Goal: Task Accomplishment & Management: Complete application form

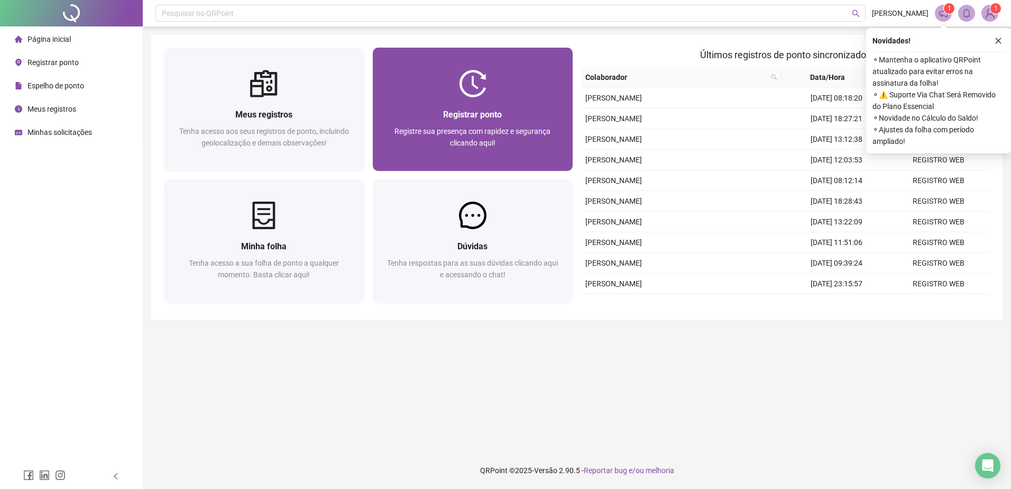
click at [461, 98] on div "Registrar ponto Registre sua presença com rapidez e segurança clicando aqui!" at bounding box center [473, 134] width 200 height 74
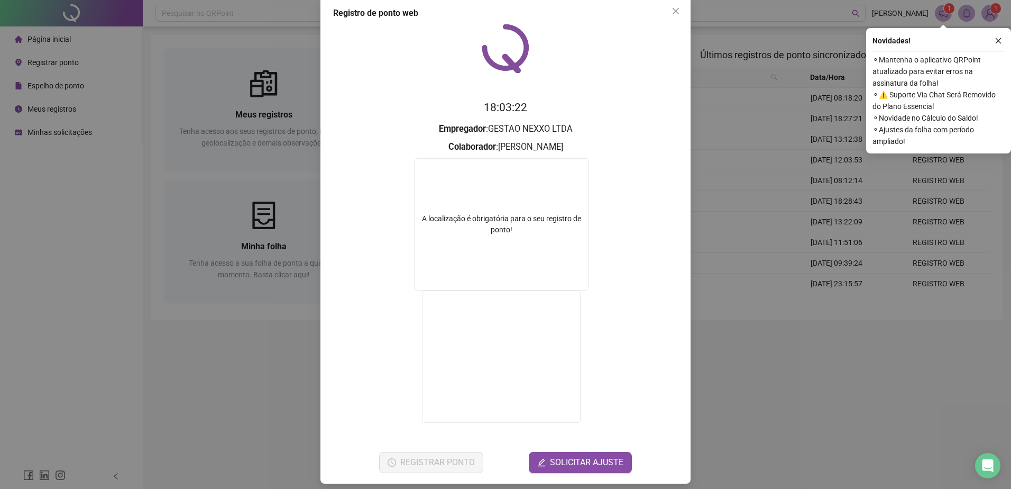
scroll to position [22, 0]
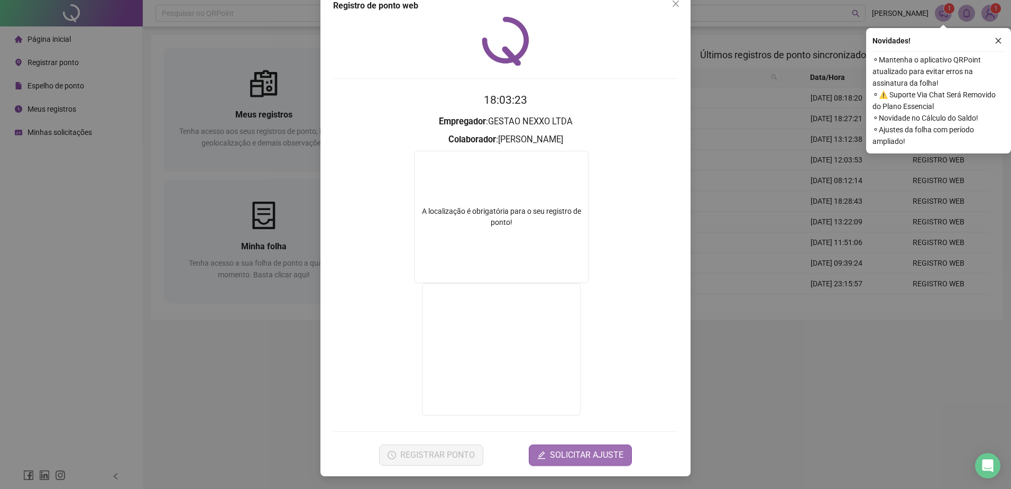
click at [574, 453] on span "SOLICITAR AJUSTE" at bounding box center [587, 454] width 74 height 13
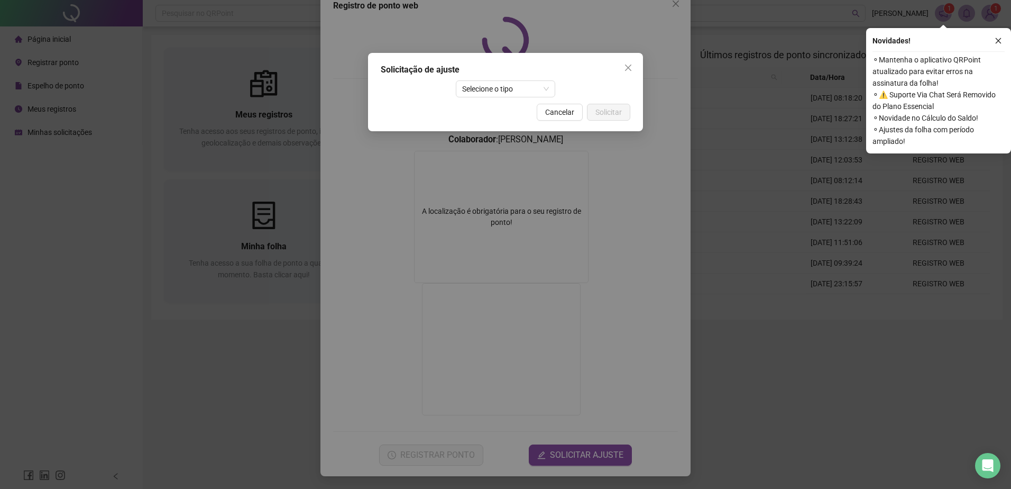
click at [631, 68] on icon "close" at bounding box center [628, 67] width 8 height 8
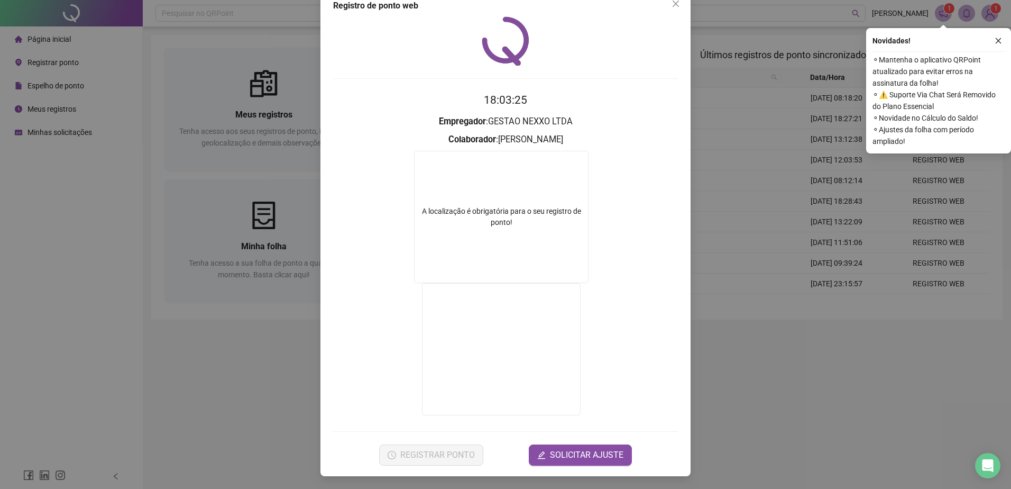
drag, startPoint x: 794, startPoint y: 431, endPoint x: 733, endPoint y: 381, distance: 78.1
click at [790, 430] on div "Registro de ponto web 18:03:25 Empregador : GESTAO NEXXO LTDA Colaborador : ROD…" at bounding box center [505, 244] width 1011 height 489
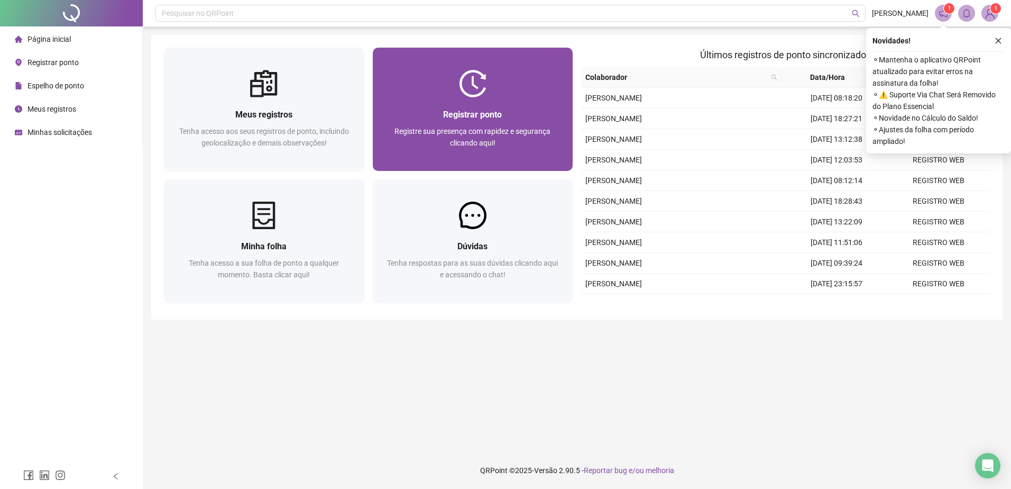
click at [488, 120] on div "Registrar ponto" at bounding box center [473, 114] width 175 height 13
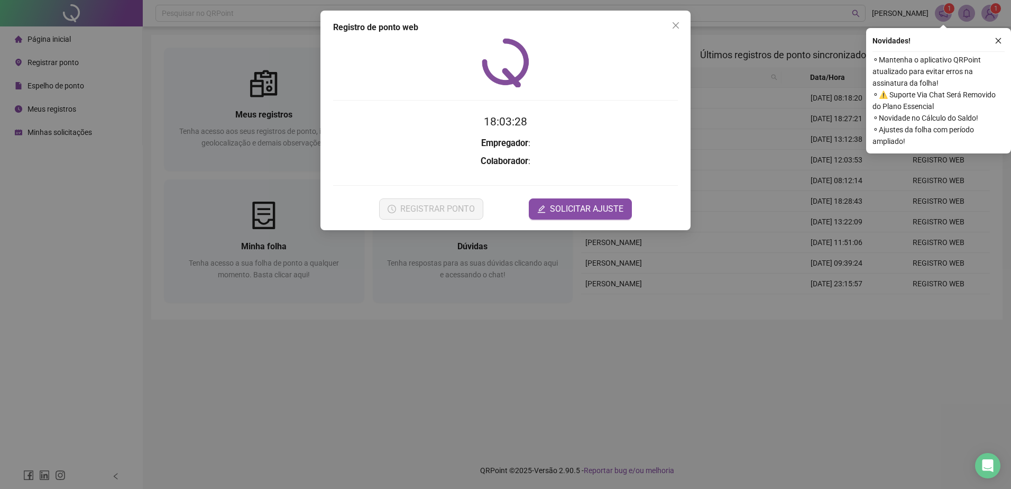
drag, startPoint x: 623, startPoint y: 338, endPoint x: 626, endPoint y: 300, distance: 37.7
click at [624, 338] on div "Registro de ponto web 18:03:28 Empregador : Colaborador : REGISTRAR PONTO SOLIC…" at bounding box center [505, 244] width 1011 height 489
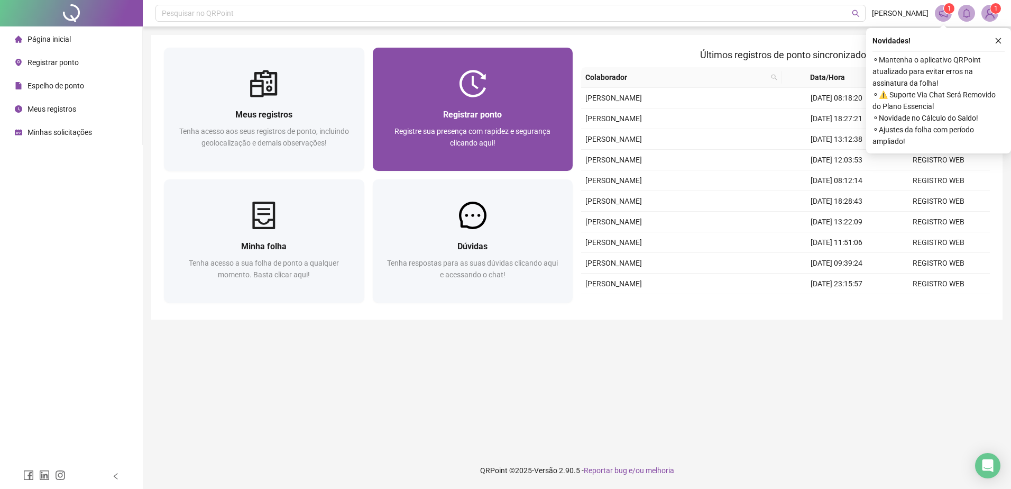
click at [540, 99] on div "Registrar ponto Registre sua presença com rapidez e segurança clicando aqui!" at bounding box center [473, 134] width 200 height 74
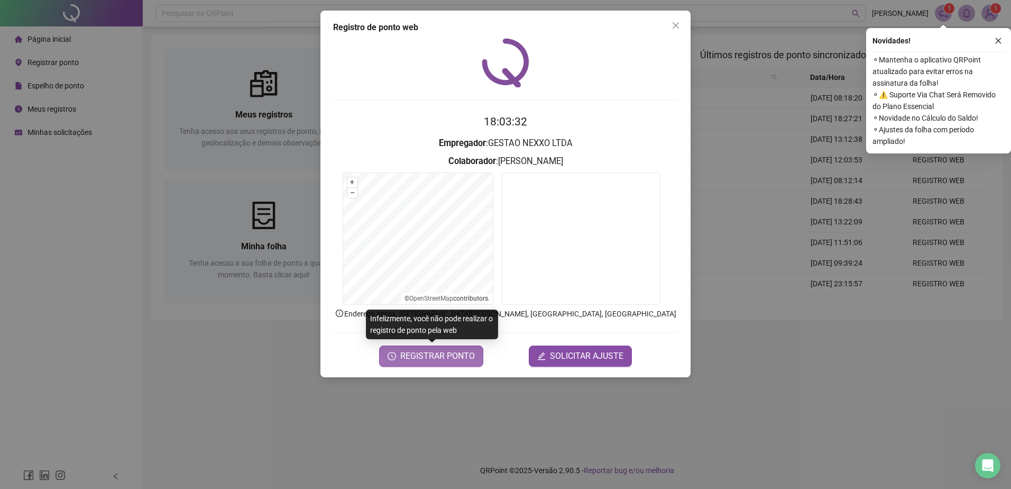
click at [458, 352] on span "REGISTRAR PONTO" at bounding box center [437, 356] width 75 height 13
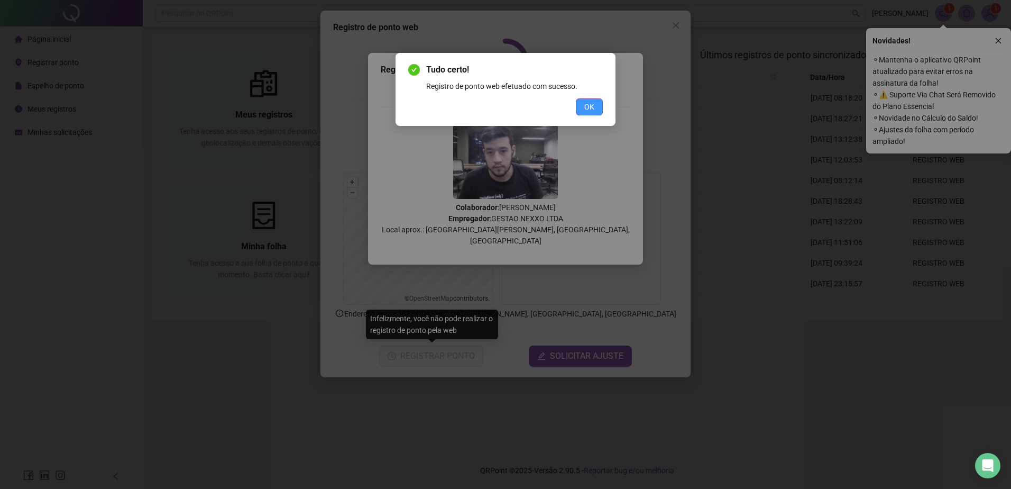
click at [588, 105] on button "OK" at bounding box center [589, 106] width 27 height 17
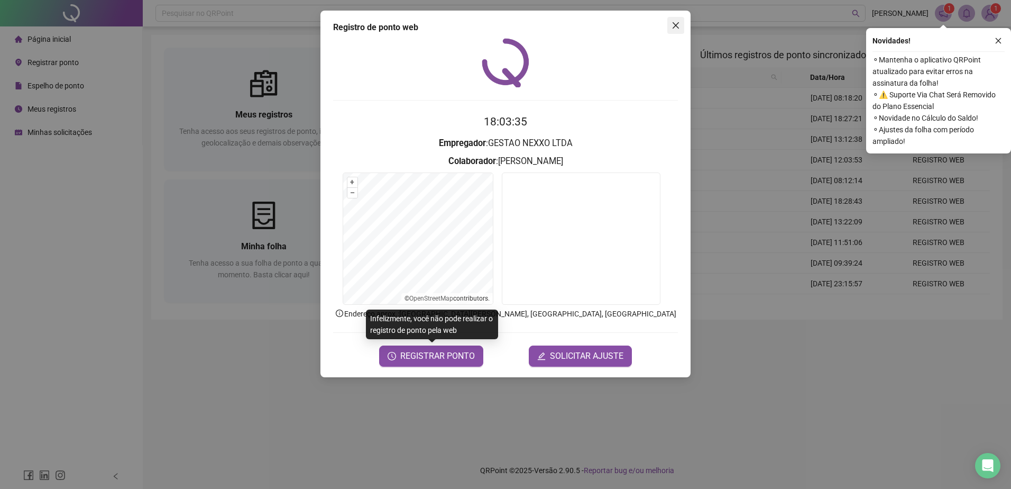
click at [677, 23] on icon "close" at bounding box center [676, 25] width 8 height 8
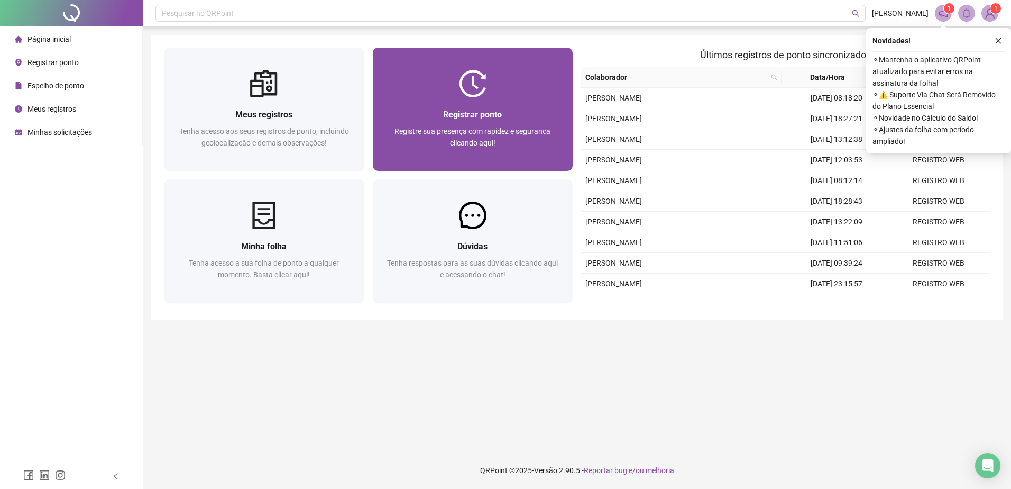
click at [451, 113] on span "Registrar ponto" at bounding box center [472, 114] width 59 height 10
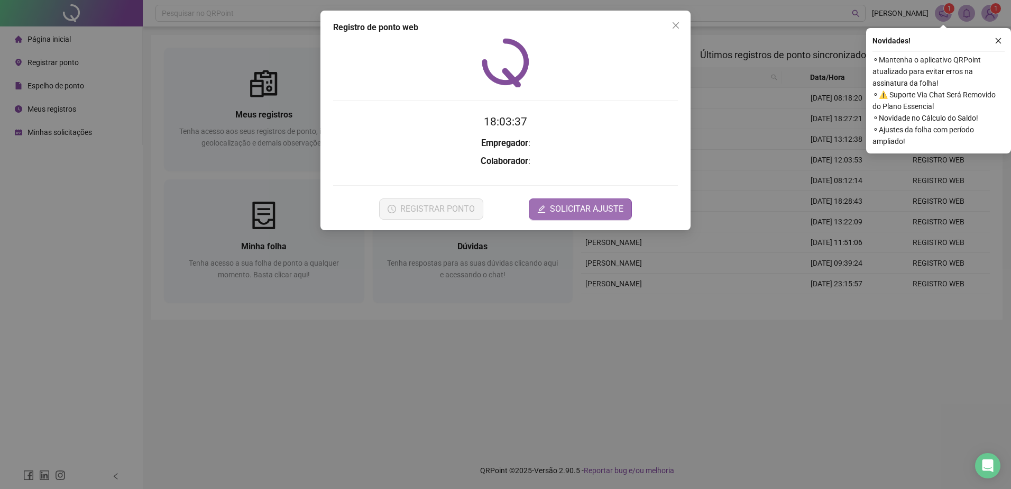
click at [592, 209] on span "SOLICITAR AJUSTE" at bounding box center [587, 209] width 74 height 13
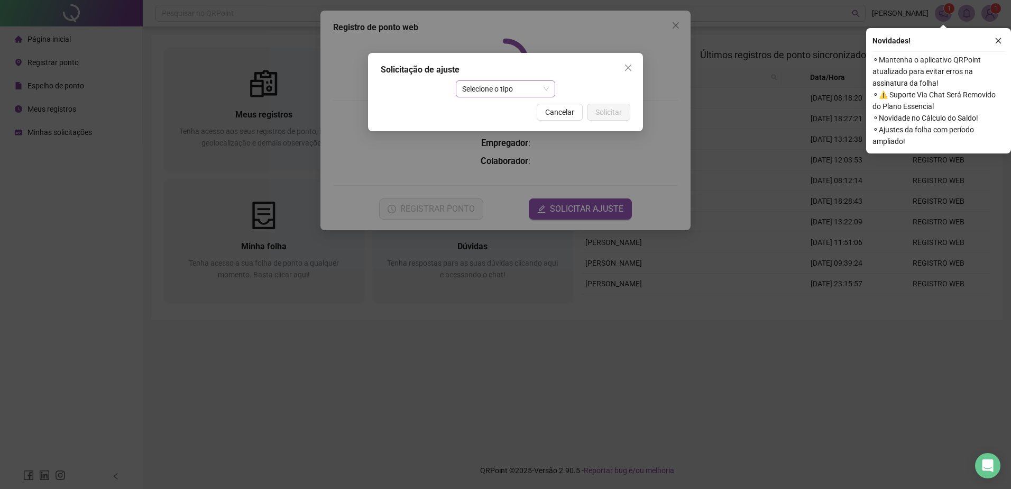
click at [524, 86] on span "Selecione o tipo" at bounding box center [505, 89] width 87 height 16
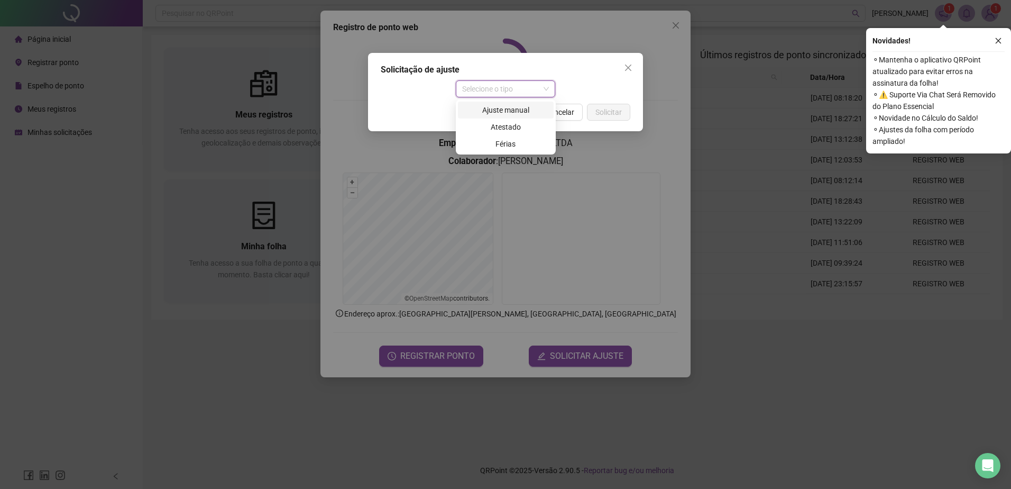
click at [520, 112] on div "Ajuste manual" at bounding box center [505, 110] width 83 height 12
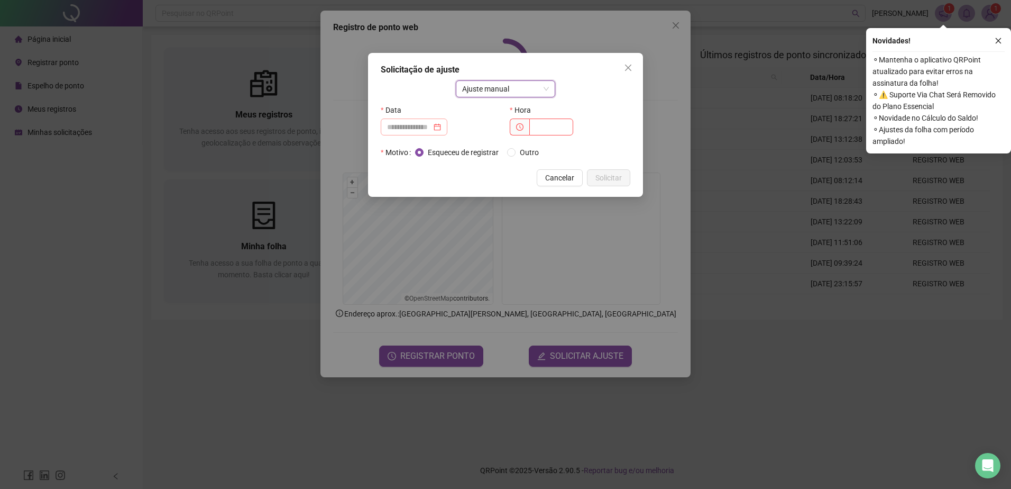
click at [447, 129] on div at bounding box center [414, 126] width 67 height 17
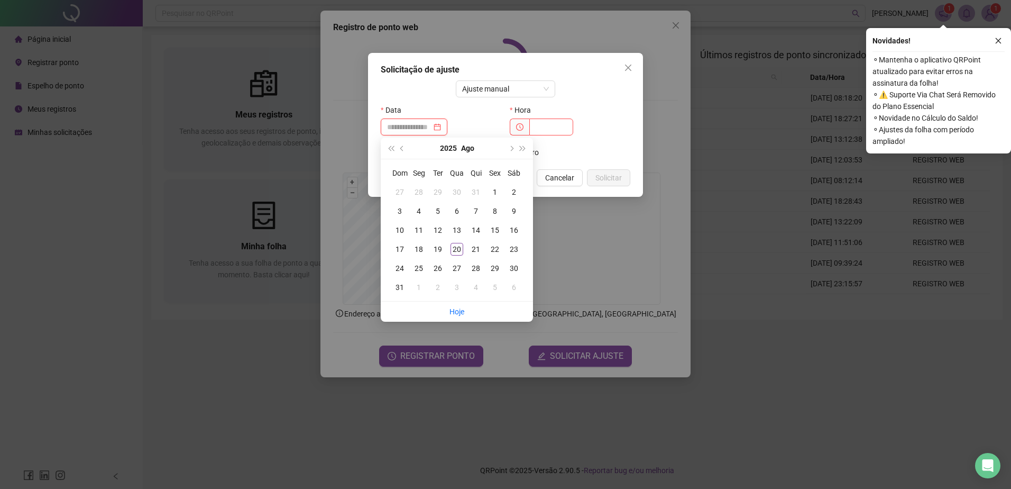
click at [441, 126] on div at bounding box center [414, 127] width 54 height 12
type input "**********"
click at [456, 249] on div "20" at bounding box center [457, 249] width 13 height 13
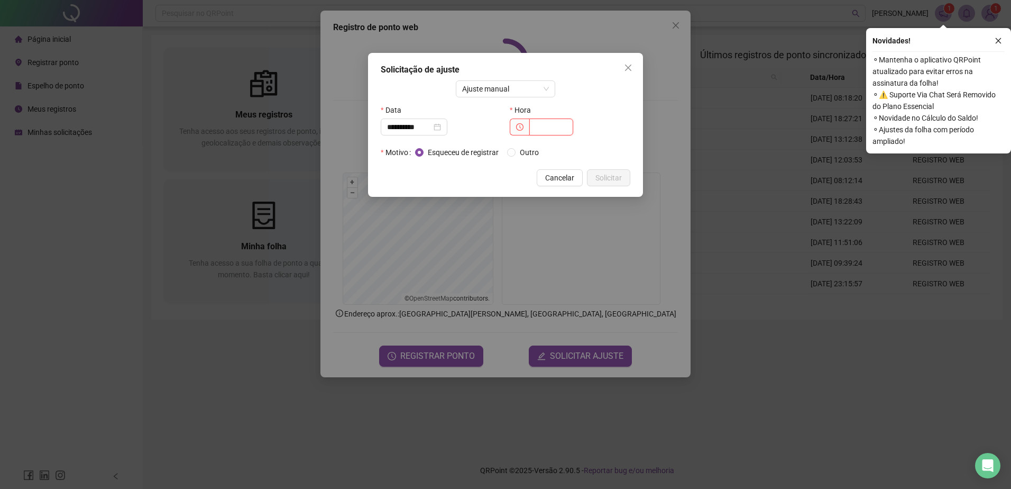
click at [555, 124] on input "text" at bounding box center [551, 126] width 44 height 17
type input "*****"
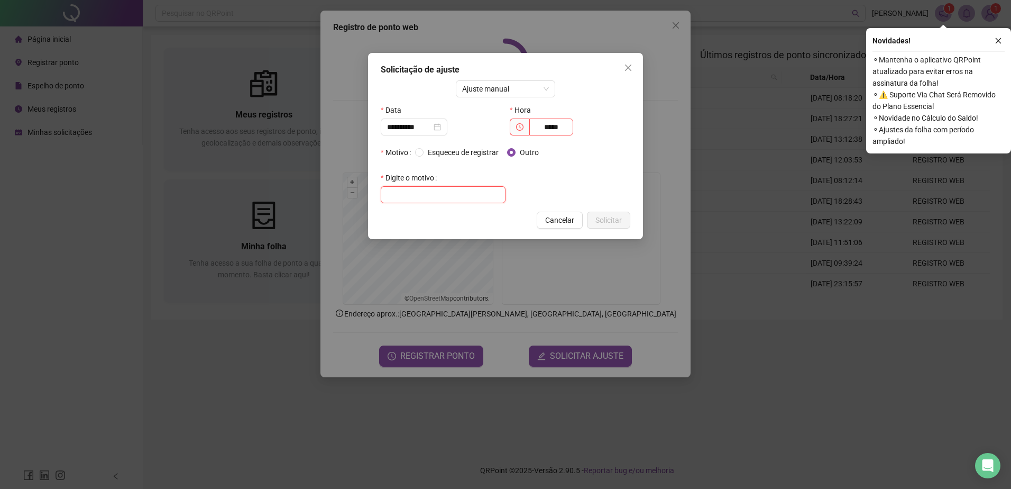
click at [497, 187] on input "text" at bounding box center [443, 194] width 125 height 17
type input "**********"
click at [557, 127] on input "*****" at bounding box center [551, 126] width 44 height 17
type input "*****"
click at [612, 217] on span "Solicitar" at bounding box center [608, 220] width 26 height 12
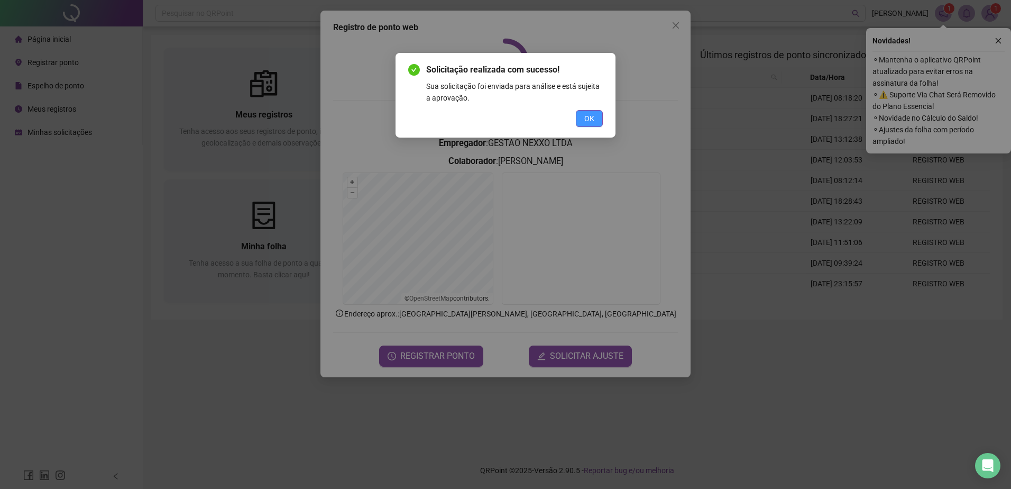
click at [591, 118] on span "OK" at bounding box center [589, 119] width 10 height 12
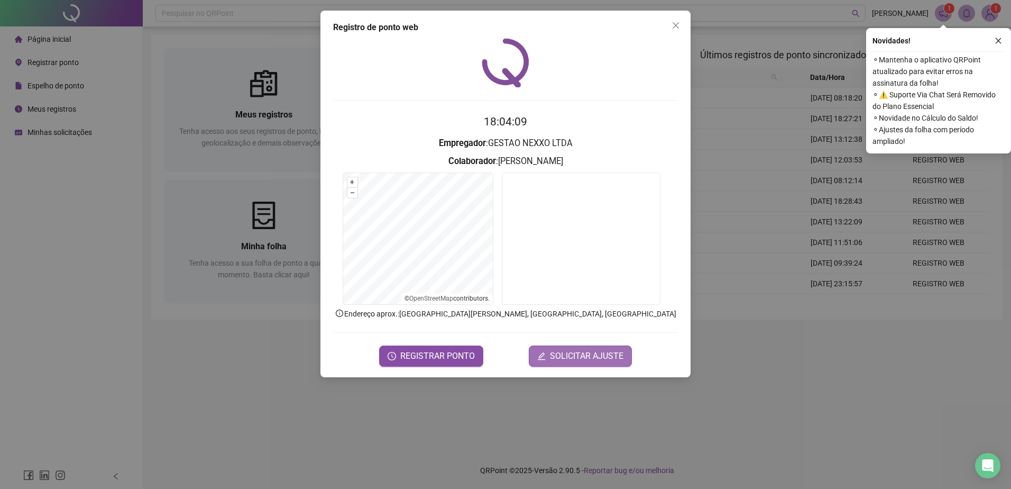
click at [565, 359] on span "SOLICITAR AJUSTE" at bounding box center [587, 356] width 74 height 13
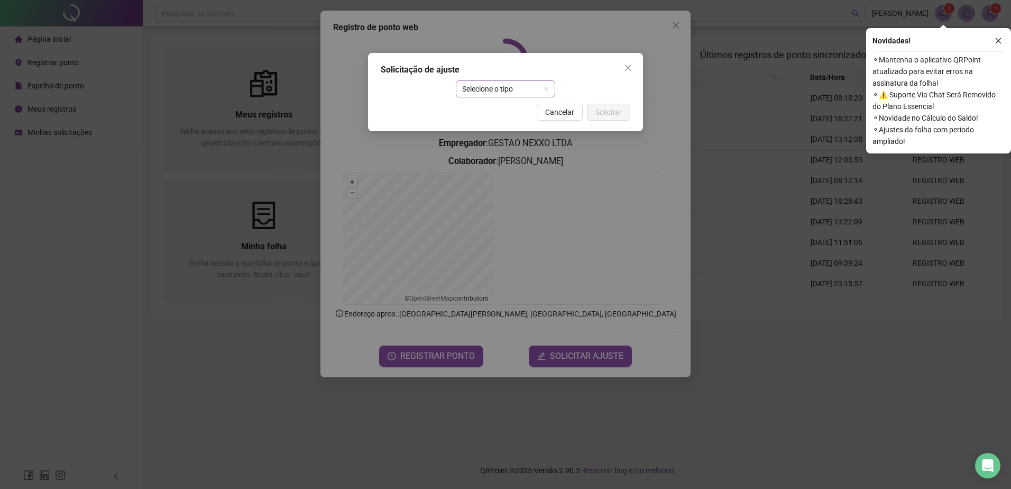
click at [517, 95] on span "Selecione o tipo" at bounding box center [505, 89] width 87 height 16
click at [517, 111] on div "Ajuste manual" at bounding box center [505, 110] width 83 height 12
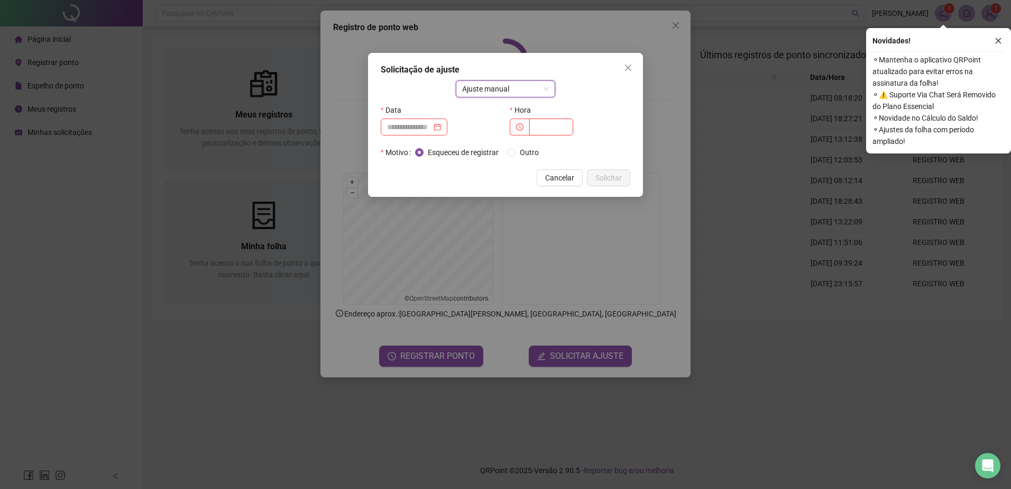
click at [531, 125] on input "text" at bounding box center [551, 126] width 44 height 17
click at [518, 125] on icon "clock-circle" at bounding box center [519, 126] width 7 height 7
click at [426, 124] on input at bounding box center [409, 127] width 44 height 12
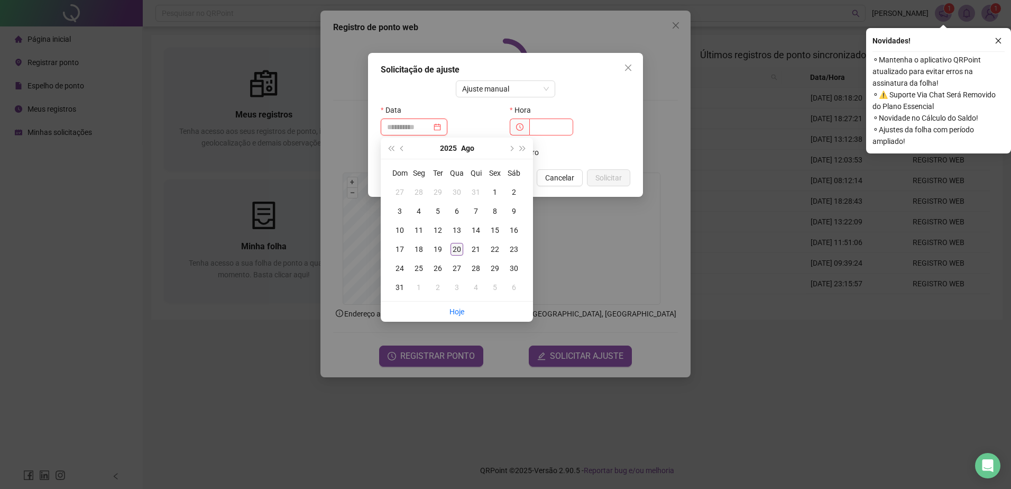
type input "**********"
click at [455, 249] on div "20" at bounding box center [457, 249] width 13 height 13
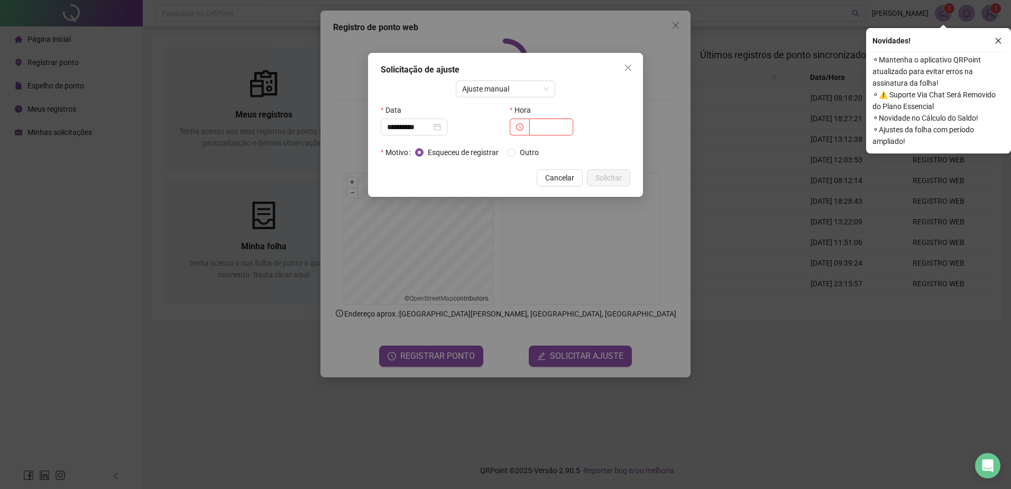
click at [555, 133] on input "text" at bounding box center [551, 126] width 44 height 17
type input "*****"
click at [604, 179] on span "Solicitar" at bounding box center [608, 178] width 26 height 12
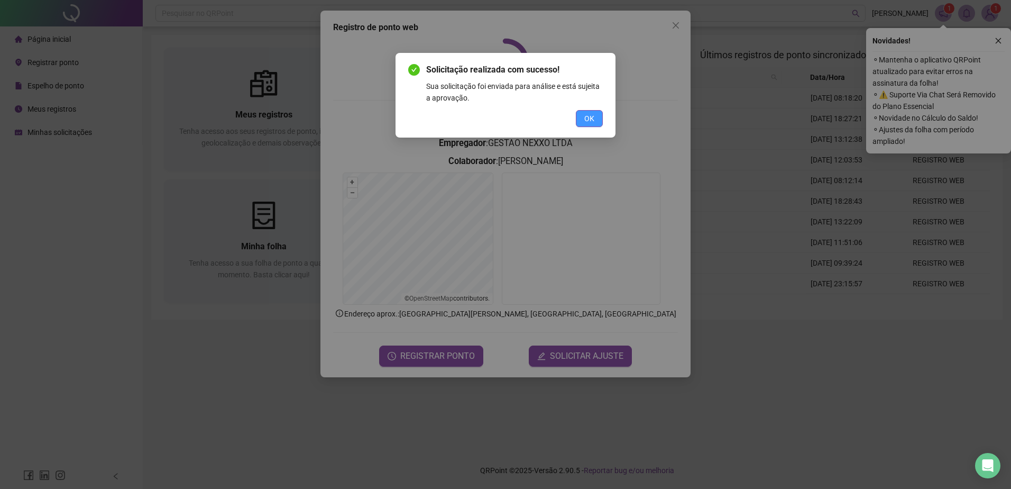
click at [591, 120] on span "OK" at bounding box center [589, 119] width 10 height 12
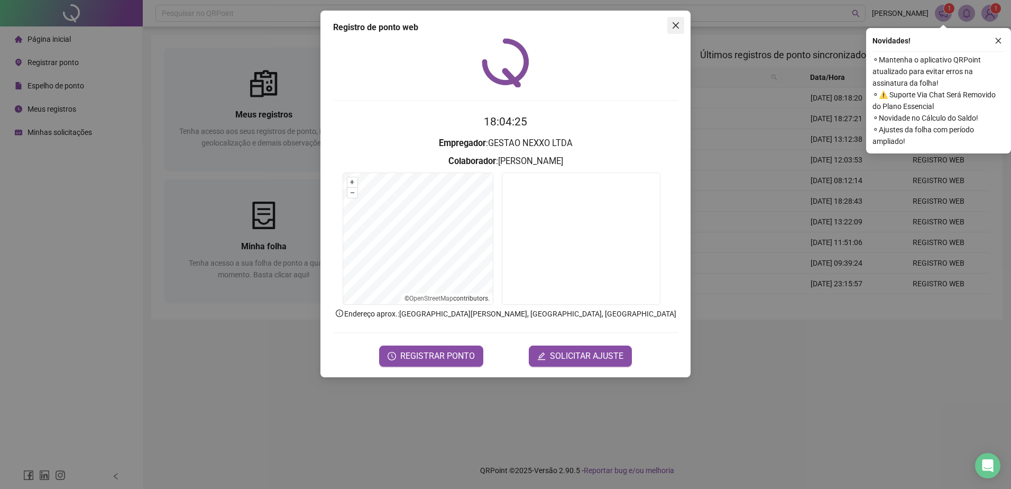
click at [677, 25] on icon "close" at bounding box center [676, 25] width 6 height 6
